Goal: Information Seeking & Learning: Learn about a topic

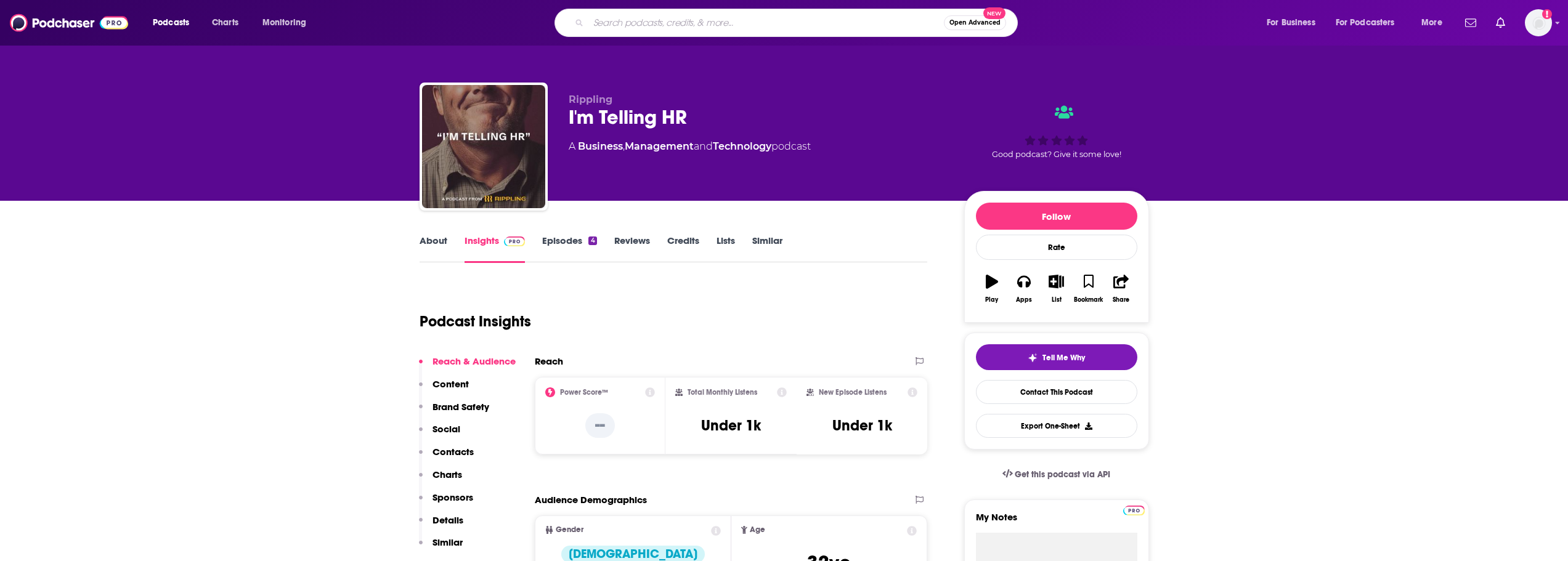
click at [616, 21] on input "Search podcasts, credits, & more..." at bounding box center [766, 23] width 355 height 20
type input "parenting"
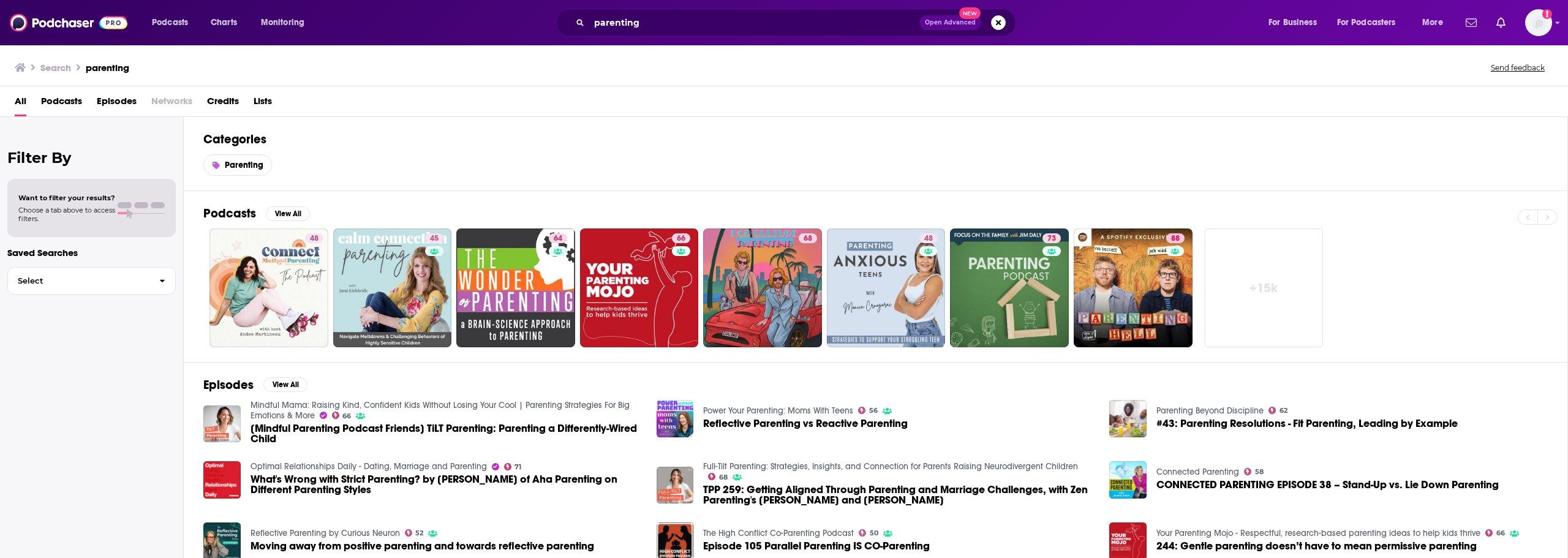
click at [67, 197] on span "Want to filter your results?" at bounding box center [66, 198] width 97 height 8
click at [63, 212] on span "Choose a tab above to access filters." at bounding box center [66, 214] width 97 height 17
click at [65, 207] on span "Choose a tab above to access filters." at bounding box center [66, 214] width 97 height 17
click at [143, 211] on div at bounding box center [141, 208] width 47 height 12
click at [105, 199] on span "Want to filter your results?" at bounding box center [66, 198] width 97 height 8
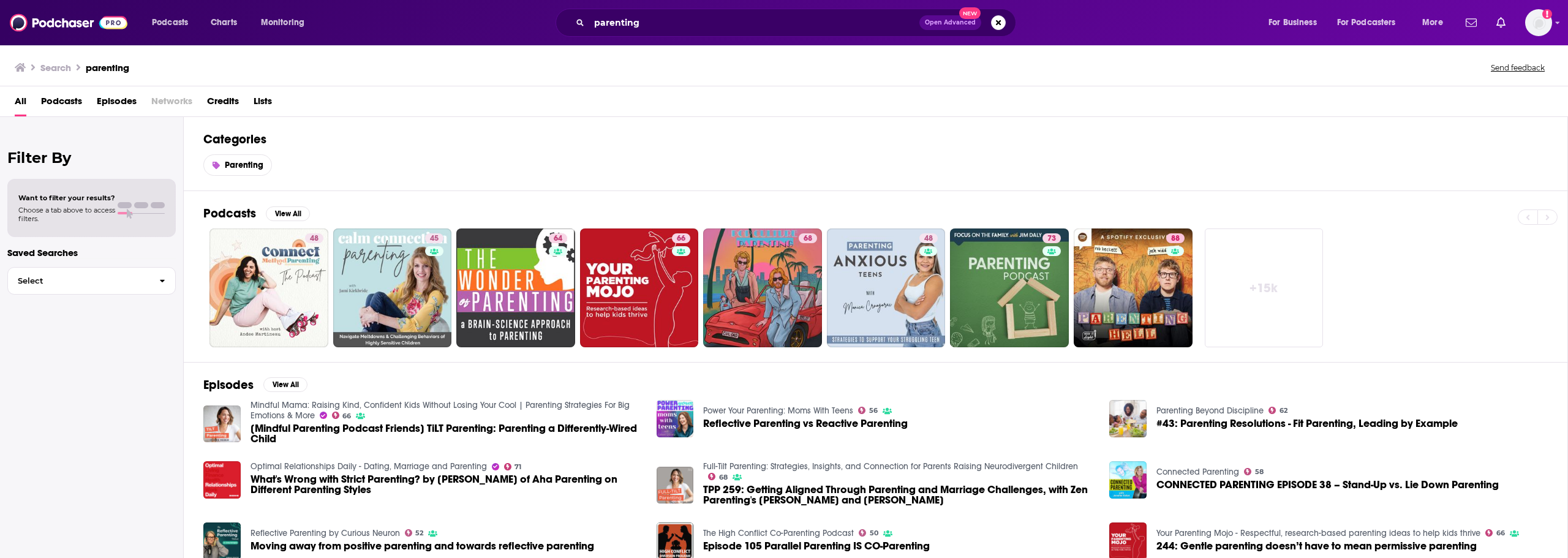
click at [91, 191] on div "Want to filter your results? Choose a tab above to access filters." at bounding box center [91, 208] width 169 height 59
click at [60, 149] on h2 "Filter By" at bounding box center [91, 157] width 169 height 18
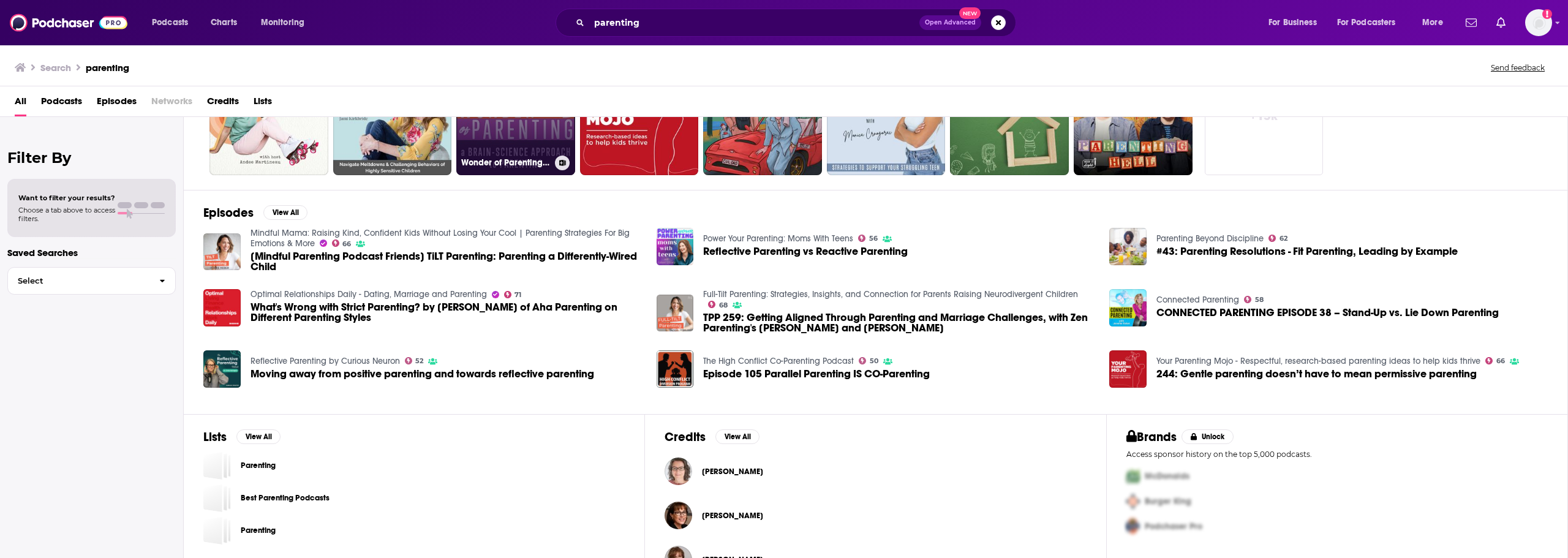
scroll to position [208, 0]
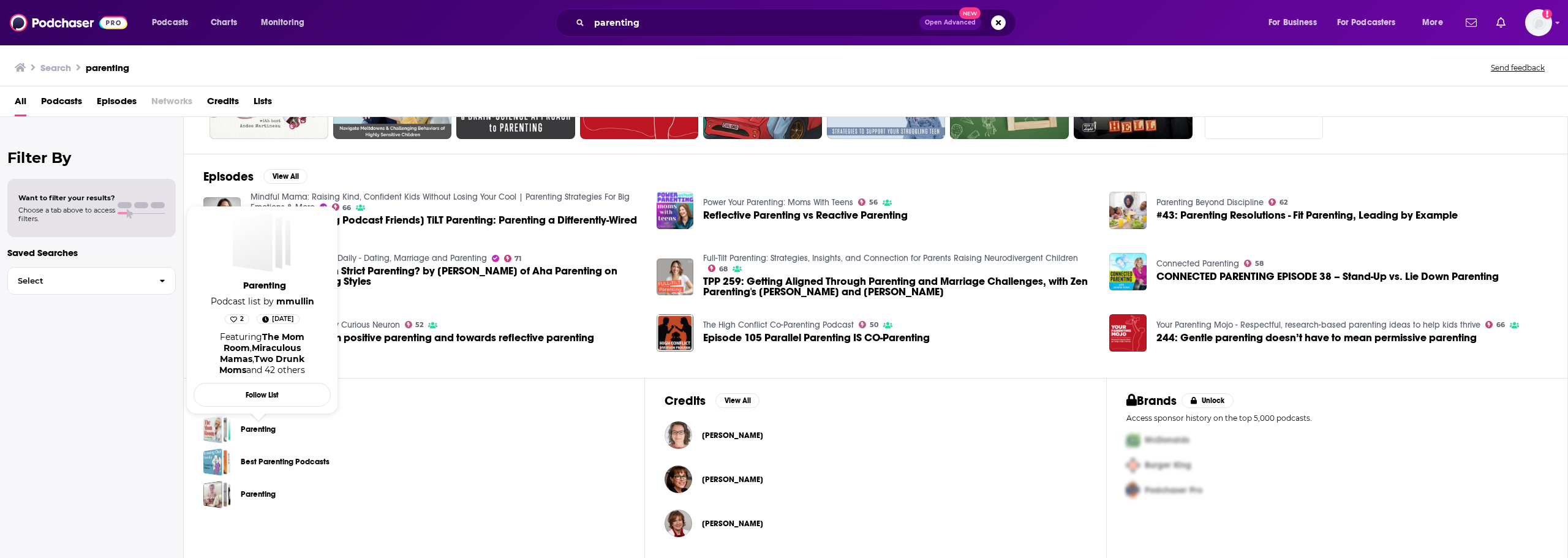
click at [257, 427] on link "Parenting" at bounding box center [258, 429] width 35 height 13
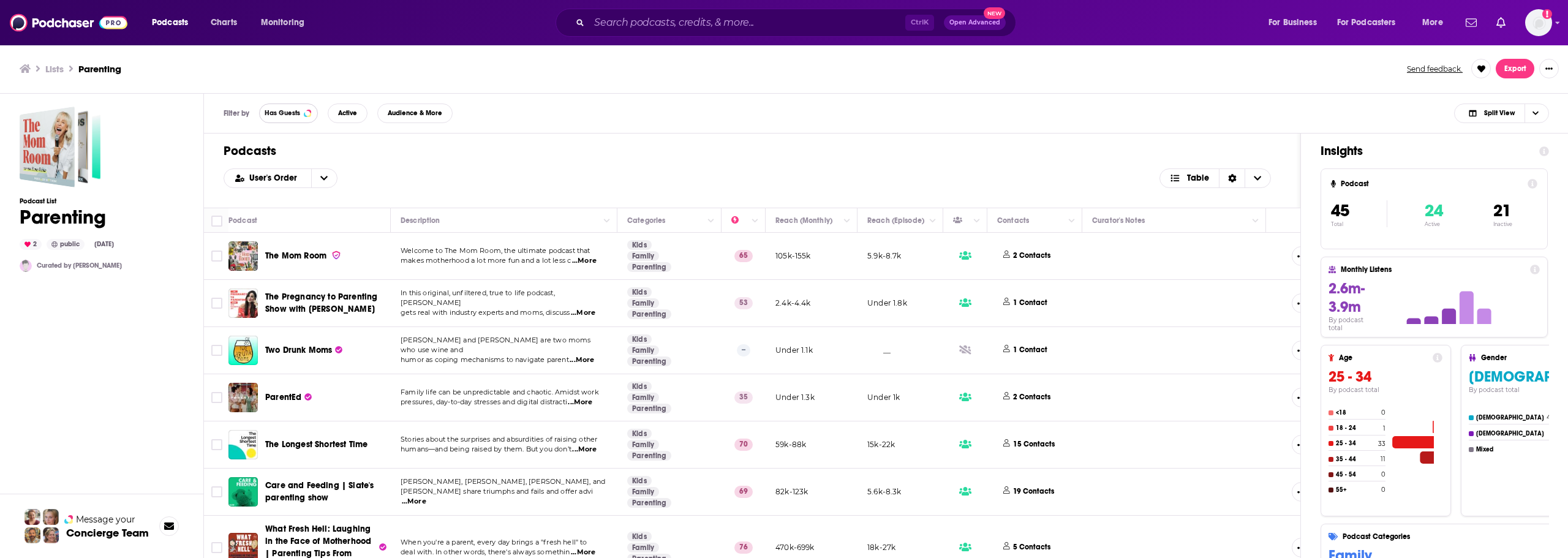
click at [277, 110] on span "Has Guests" at bounding box center [282, 114] width 35 height 7
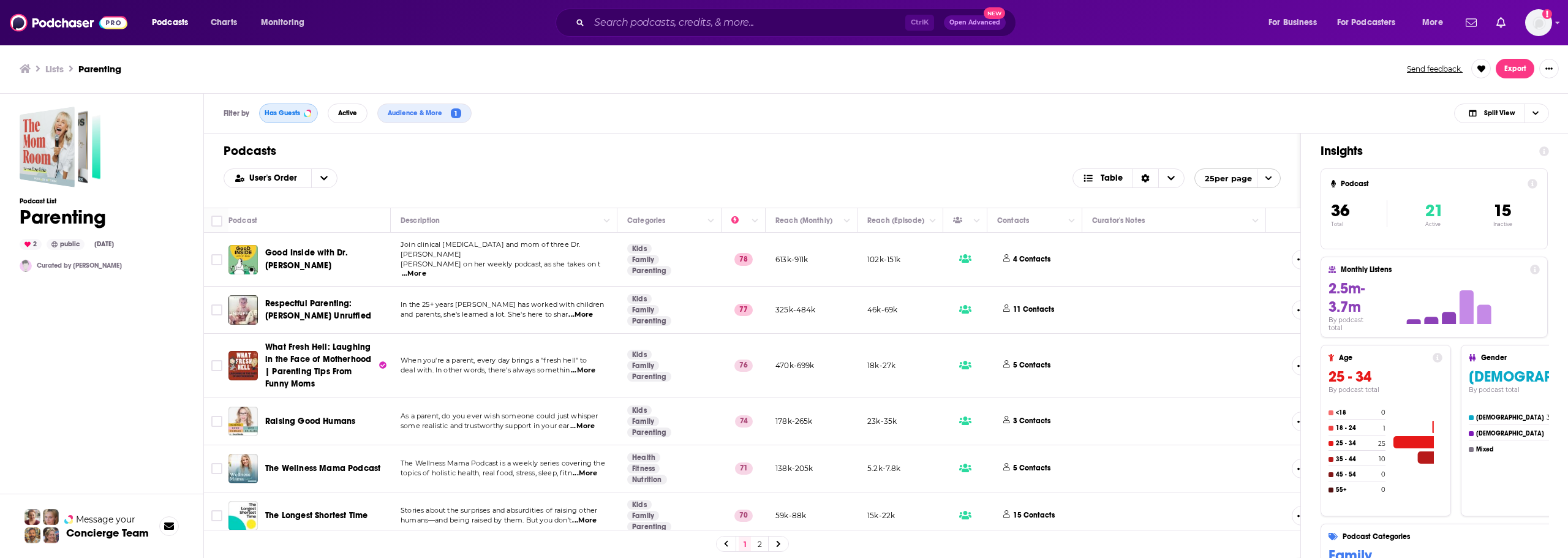
click at [281, 107] on button "Has Guests" at bounding box center [288, 114] width 59 height 20
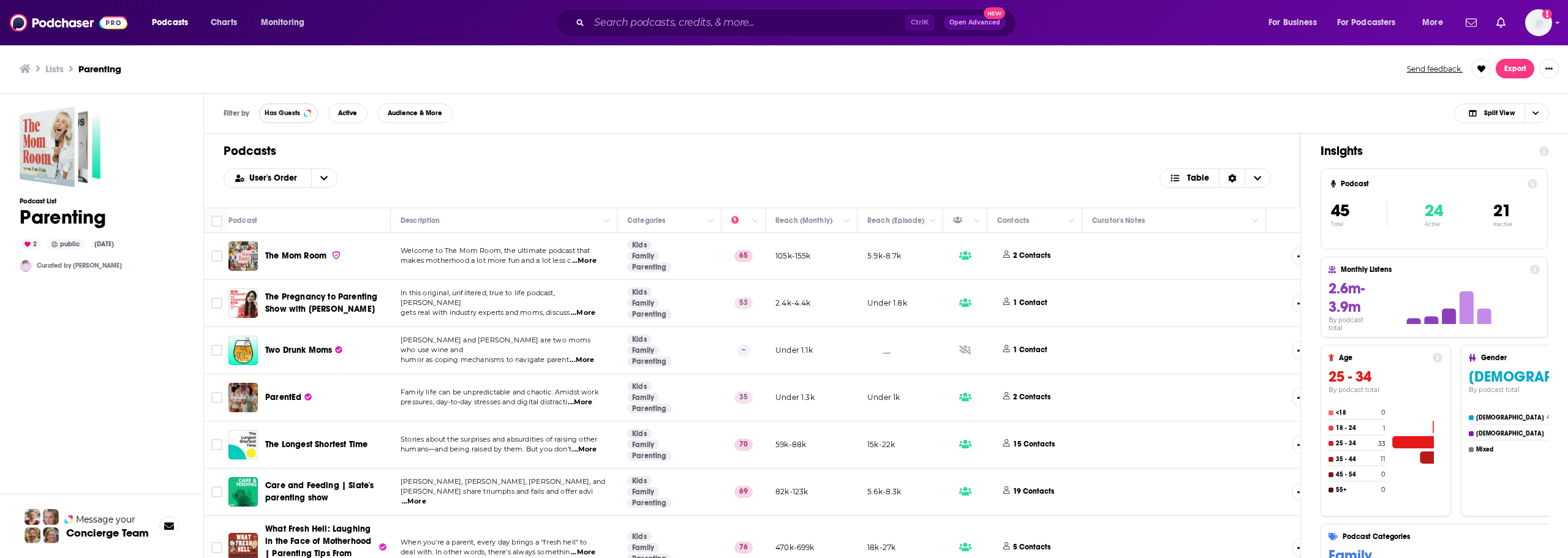
click at [286, 111] on span "Has Guests" at bounding box center [282, 114] width 35 height 7
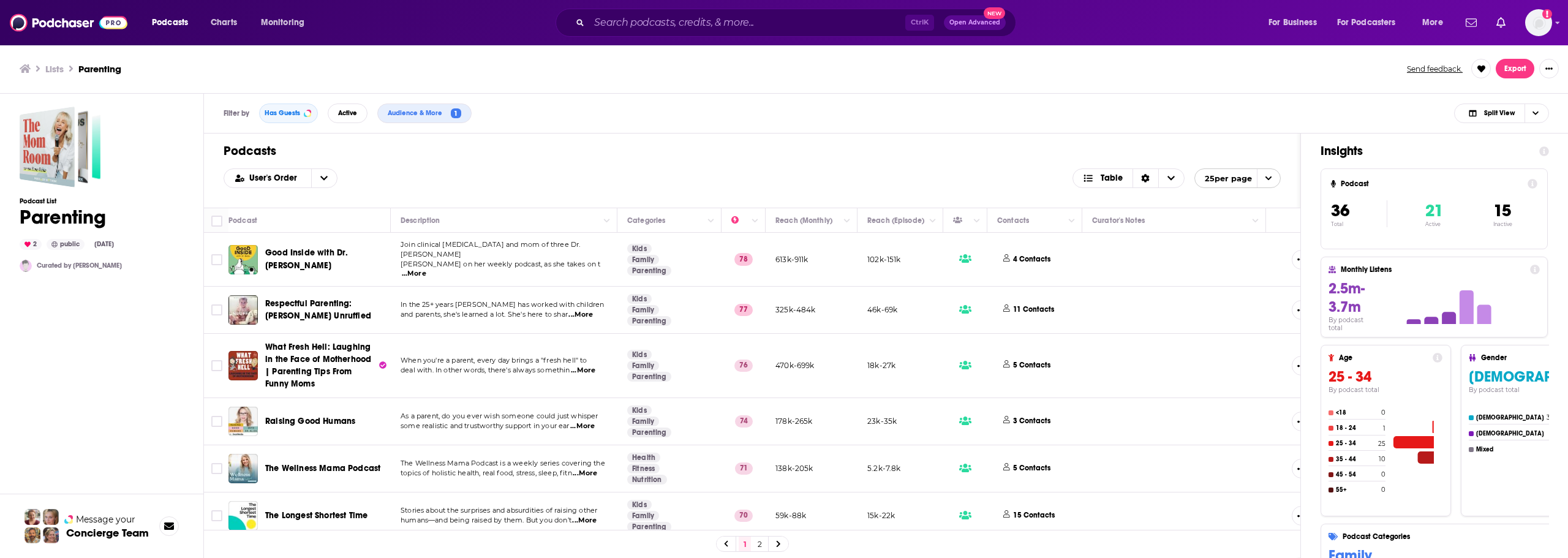
click at [427, 269] on span "...More" at bounding box center [414, 274] width 25 height 10
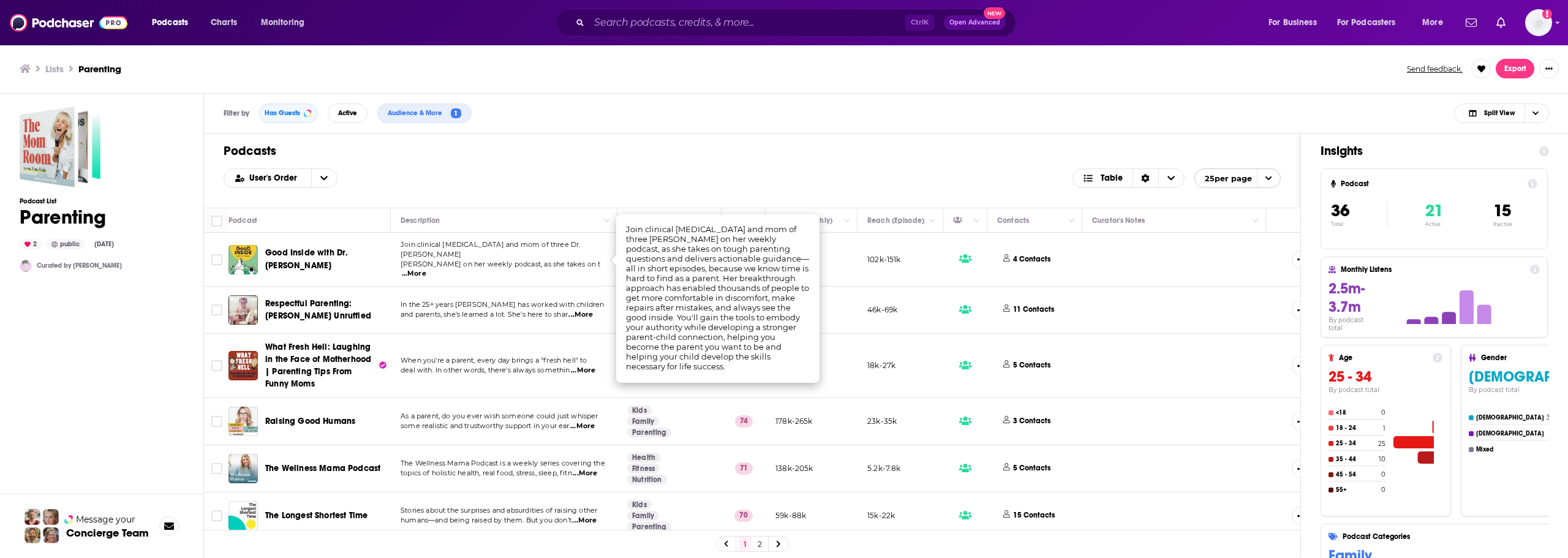
click at [583, 310] on span "...More" at bounding box center [580, 315] width 25 height 10
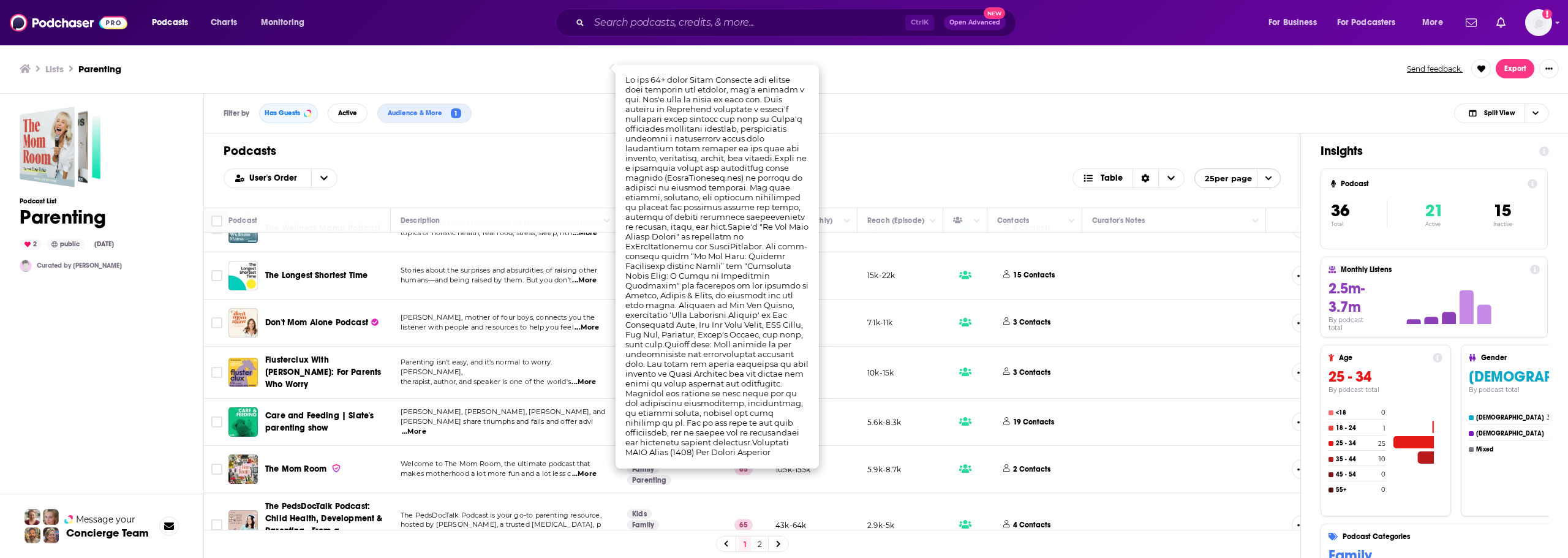
scroll to position [245, 0]
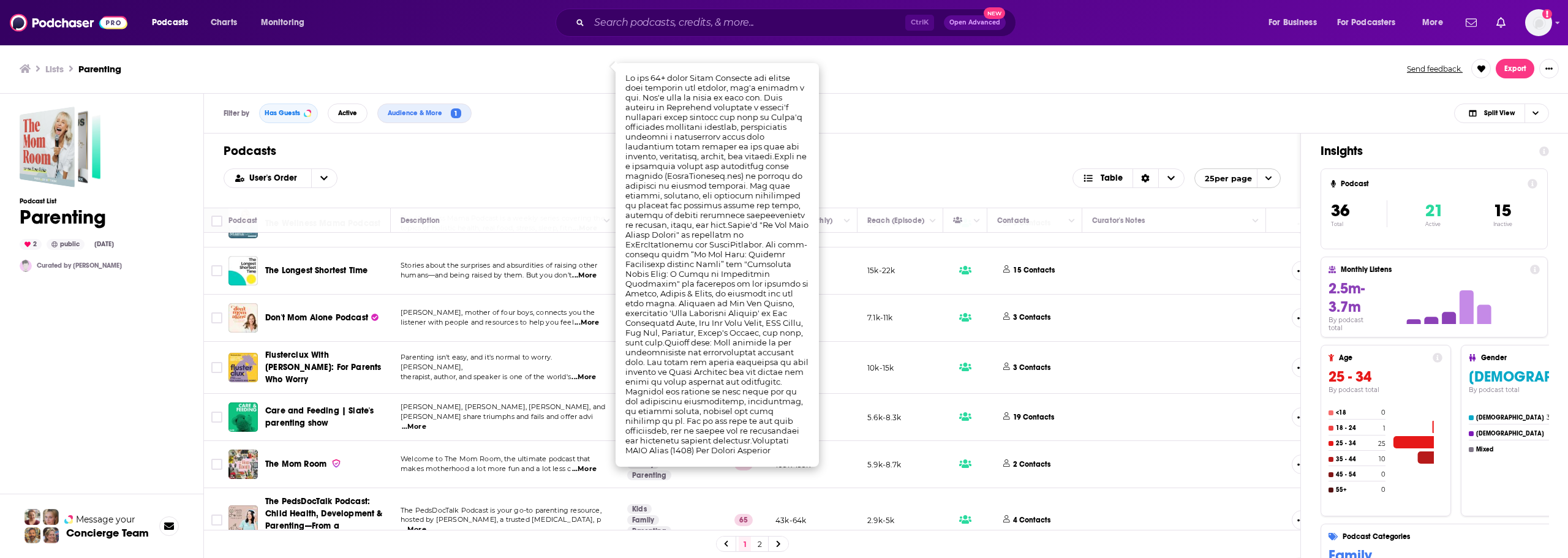
click at [501, 310] on p "[PERSON_NAME], mother of four boys, connects you the" at bounding box center [503, 313] width 207 height 10
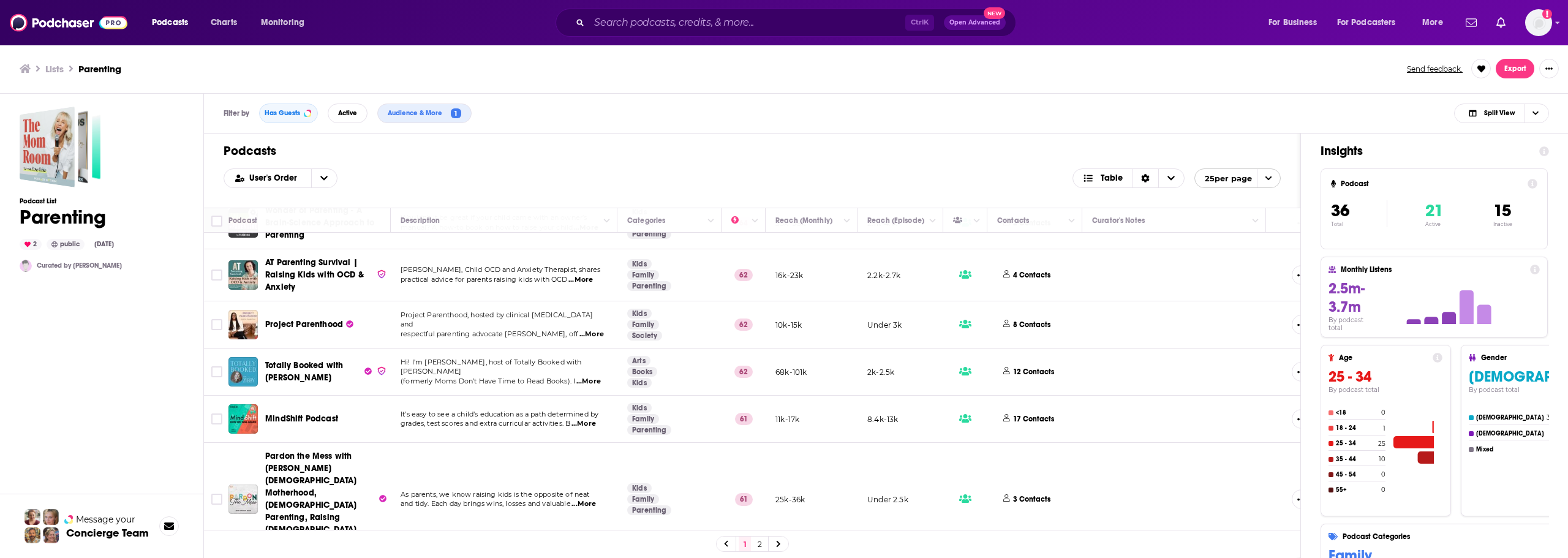
scroll to position [613, 0]
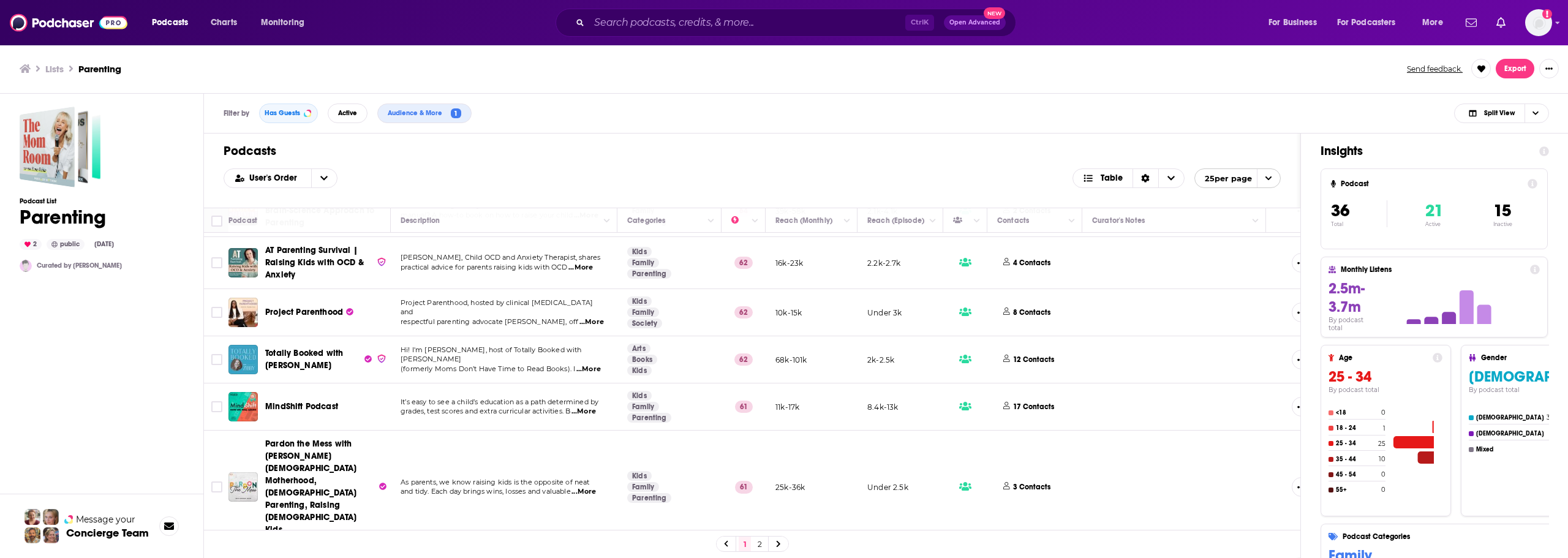
click at [586, 317] on span "...More" at bounding box center [592, 322] width 25 height 10
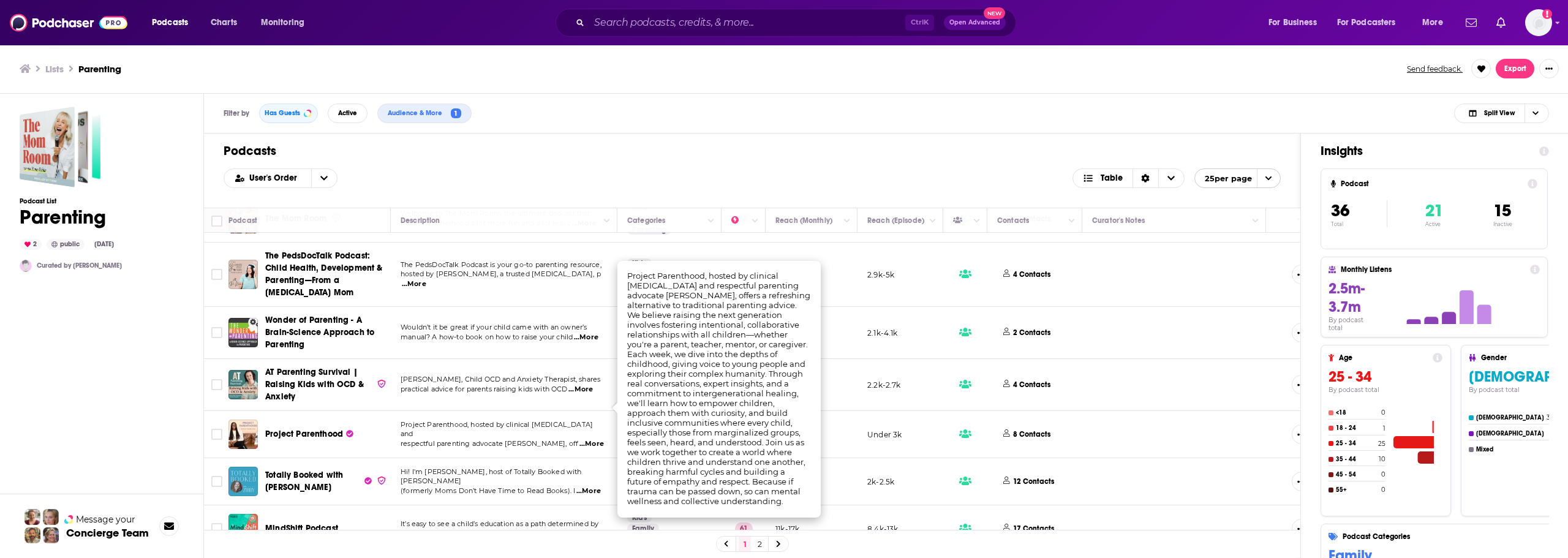
scroll to position [490, 0]
